Goal: Task Accomplishment & Management: Use online tool/utility

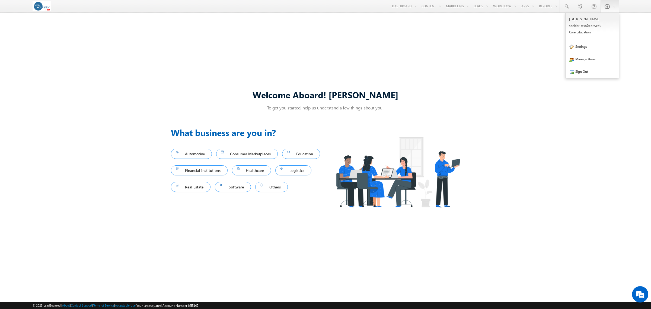
click at [492, 24] on div "Welcome Aboard! [PERSON_NAME] To get you started, help us understand a few thin…" at bounding box center [325, 154] width 651 height 273
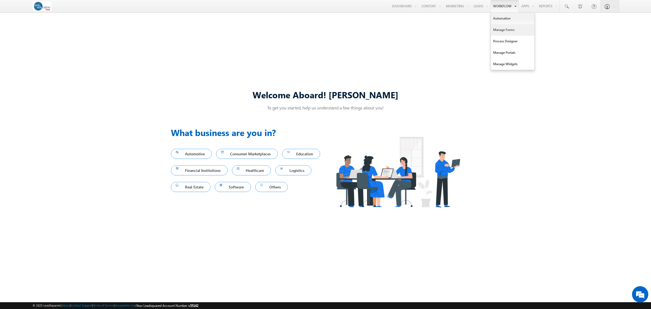
click at [498, 31] on link "Manage Forms" at bounding box center [512, 29] width 43 height 11
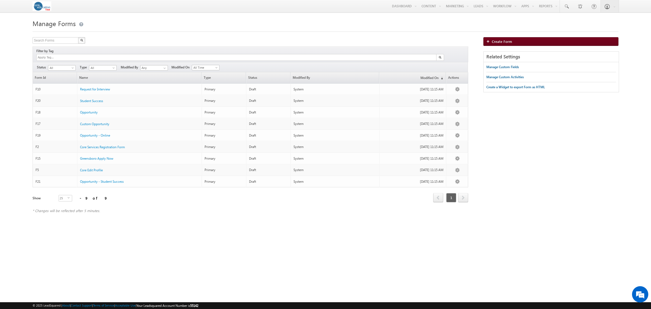
click at [526, 40] on link "Create Form" at bounding box center [551, 41] width 135 height 9
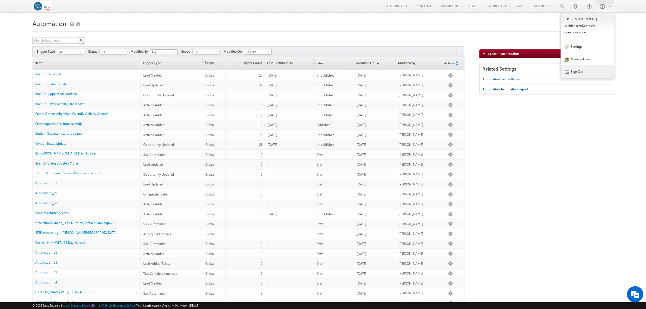
click at [572, 71] on link "Sign Out" at bounding box center [587, 71] width 53 height 12
